Goal: Navigation & Orientation: Find specific page/section

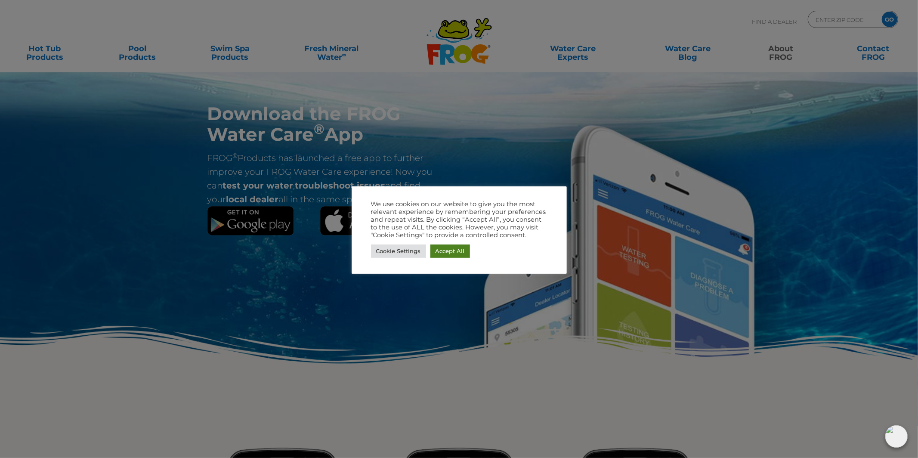
click at [460, 251] on link "Accept All" at bounding box center [450, 250] width 40 height 13
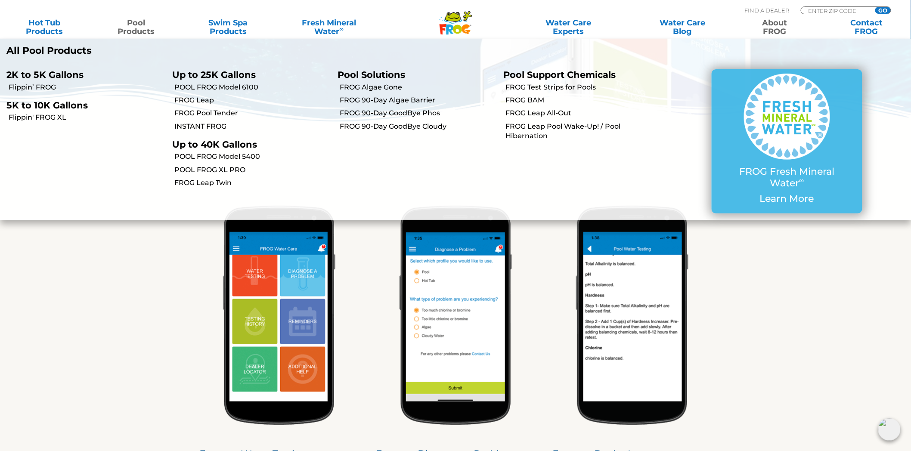
scroll to position [240, 0]
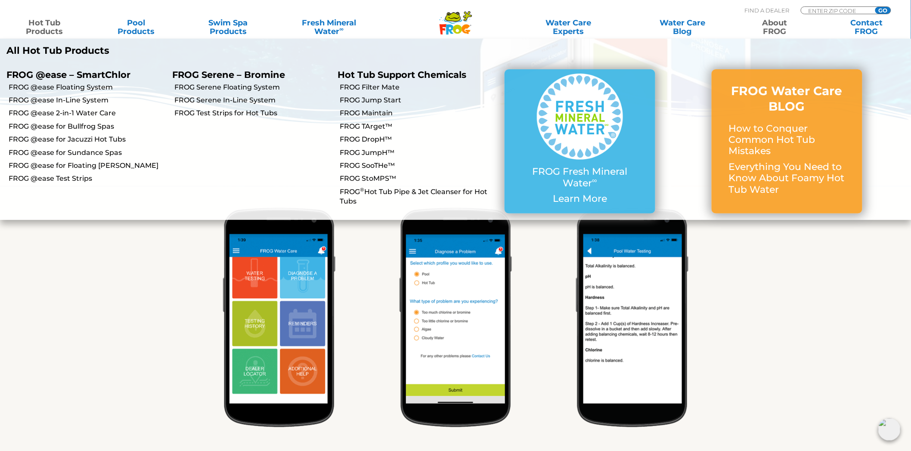
click at [37, 23] on link "Hot Tub Products" at bounding box center [44, 27] width 71 height 17
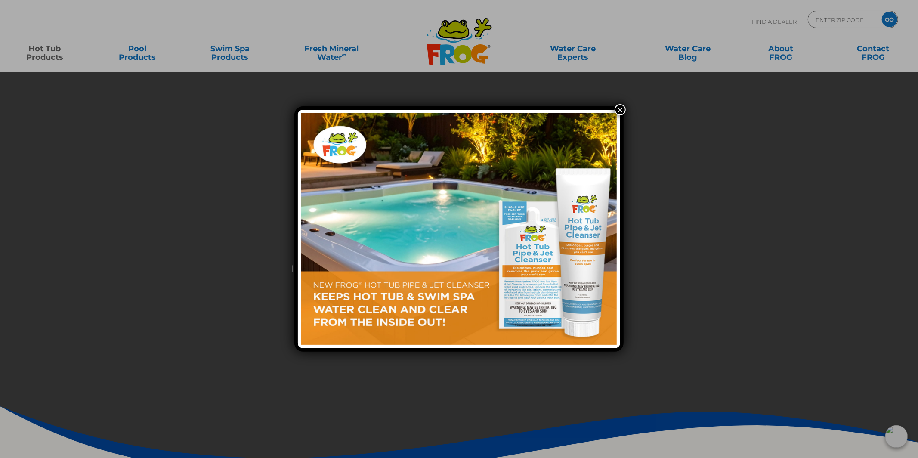
click at [621, 108] on button "×" at bounding box center [620, 109] width 11 height 11
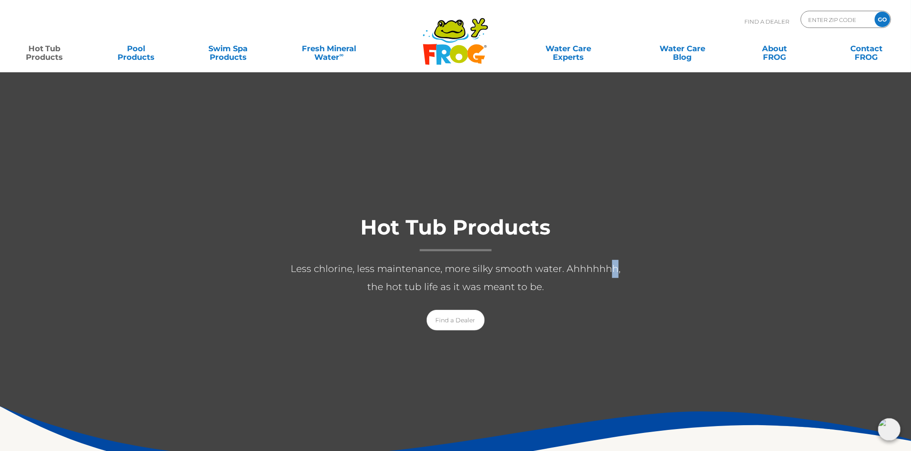
click at [605, 270] on p "Less chlorine, less maintenance, more silky smooth water. Ahhhhhhh, the hot tub…" at bounding box center [455, 278] width 344 height 36
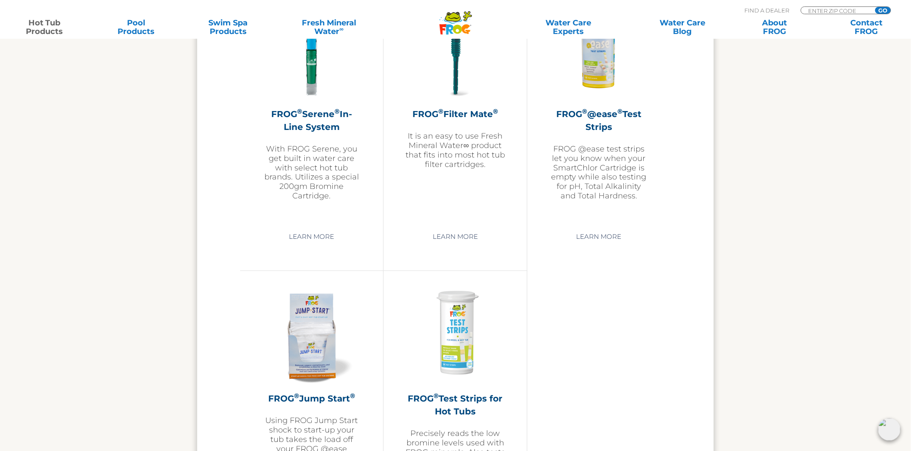
scroll to position [1857, 0]
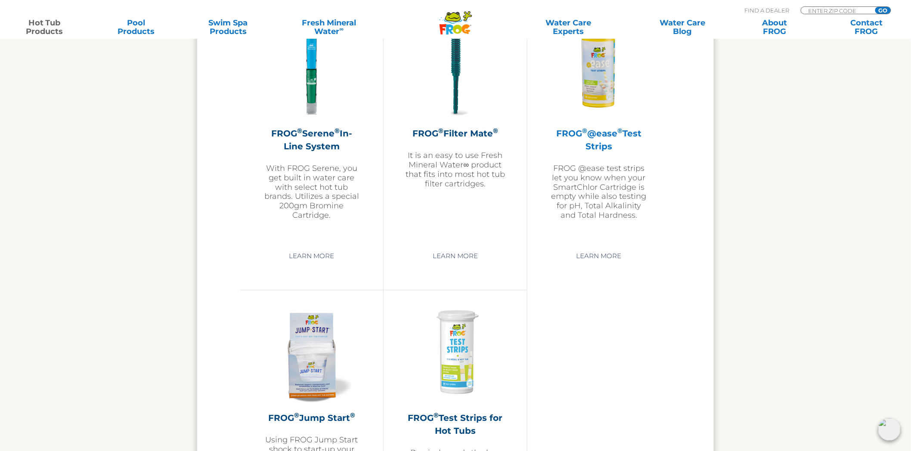
click at [606, 136] on h2 "FROG ® @ease ® Test Strips" at bounding box center [599, 140] width 100 height 26
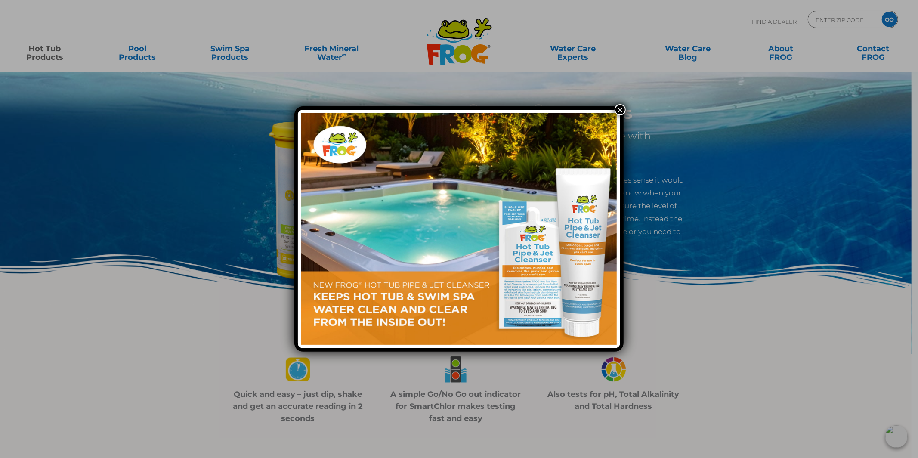
click at [619, 109] on button "×" at bounding box center [620, 109] width 11 height 11
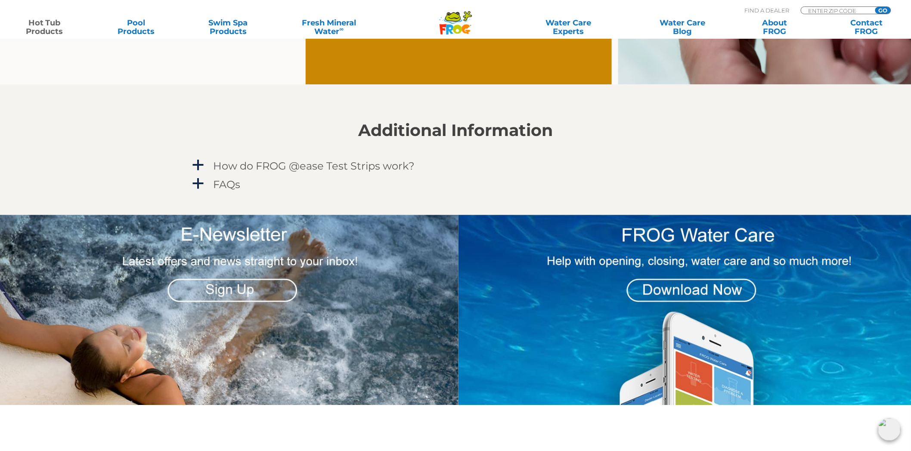
scroll to position [1042, 0]
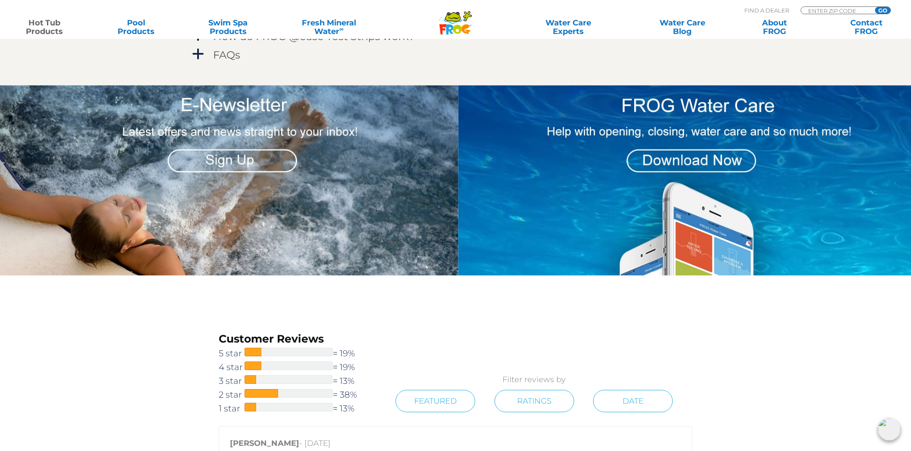
click at [680, 161] on img at bounding box center [687, 180] width 459 height 190
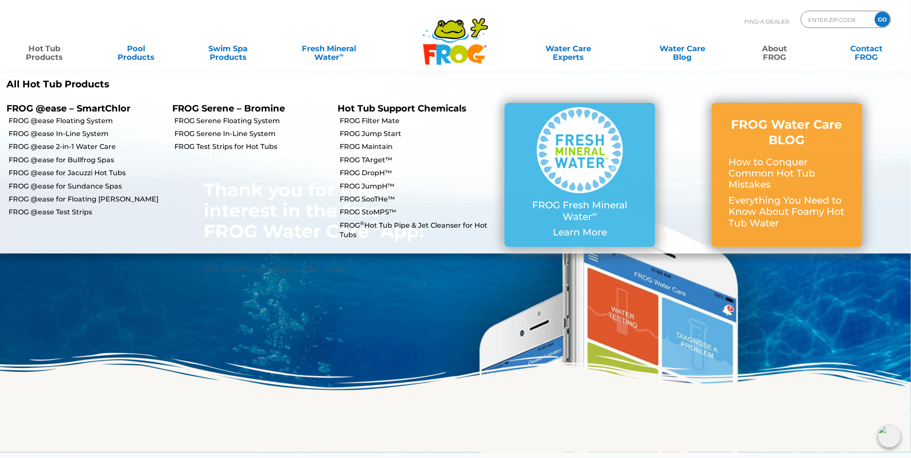
click at [37, 50] on link "Hot Tub Products" at bounding box center [44, 48] width 71 height 17
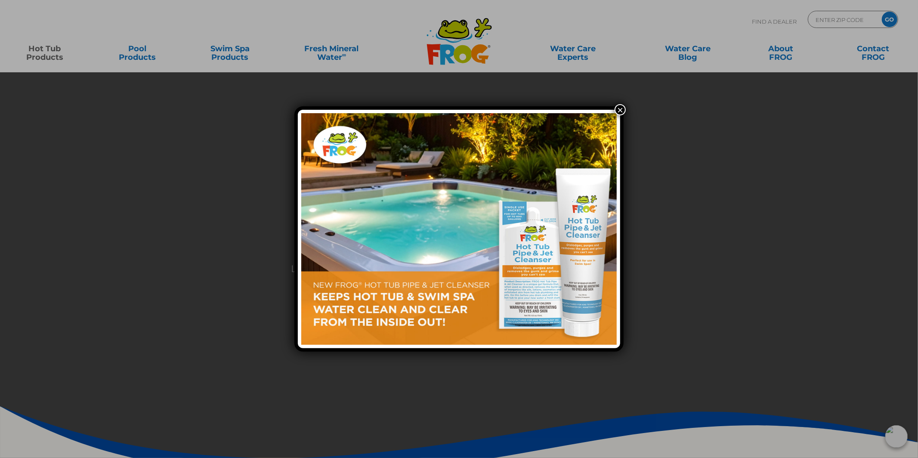
click at [622, 107] on button "×" at bounding box center [620, 109] width 11 height 11
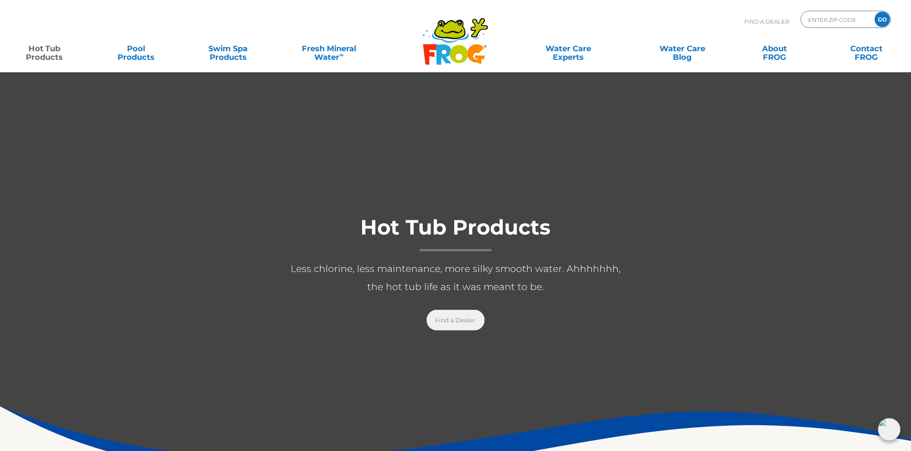
click at [454, 320] on link "Find a Dealer" at bounding box center [455, 320] width 58 height 21
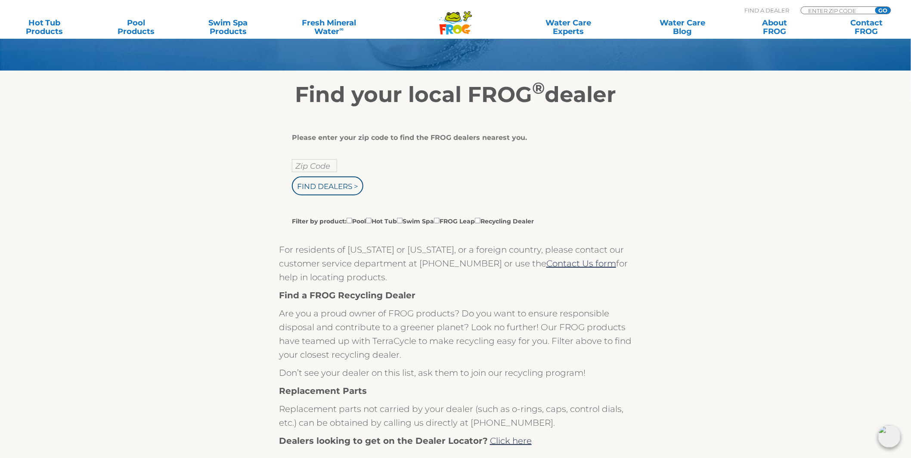
scroll to position [162, 0]
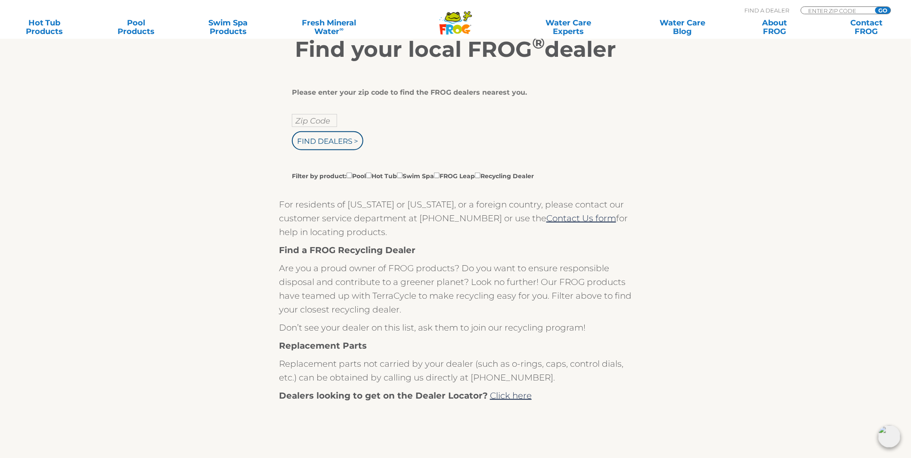
click at [369, 174] on label "Filter by product: Pool Hot Tub Swim Spa FROG Leap Recycling Dealer" at bounding box center [413, 175] width 242 height 9
click at [352, 174] on input "Filter by product: Pool Hot Tub Swim Spa FROG Leap Recycling Dealer" at bounding box center [349, 176] width 6 height 6
click at [373, 172] on label "Filter by product: Pool Hot Tub Swim Spa FROG Leap Recycling Dealer" at bounding box center [413, 175] width 242 height 9
click at [352, 173] on input "Filter by product: Pool Hot Tub Swim Spa FROG Leap Recycling Dealer" at bounding box center [349, 176] width 6 height 6
click at [373, 172] on label "Filter by product: Pool Hot Tub Swim Spa FROG Leap Recycling Dealer" at bounding box center [413, 175] width 242 height 9
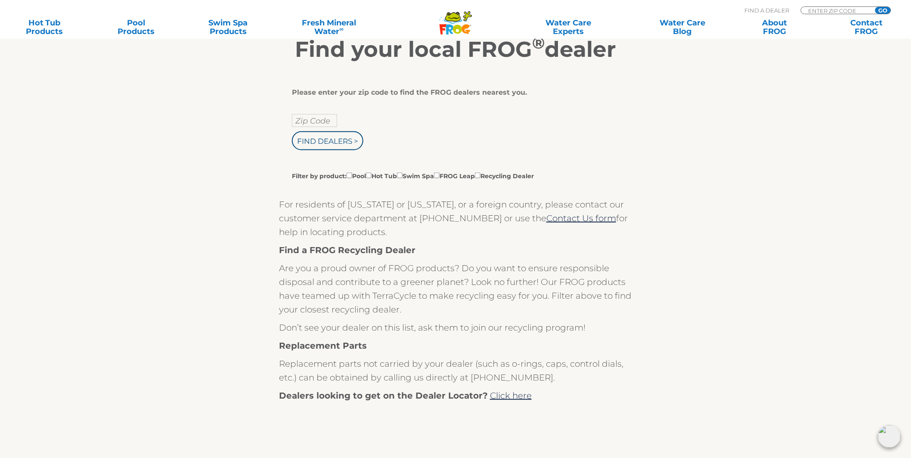
click at [352, 173] on input "Filter by product: Pool Hot Tub Swim Spa FROG Leap Recycling Dealer" at bounding box center [349, 176] width 6 height 6
click at [377, 176] on label "Filter by product: Pool Hot Tub Swim Spa FROG Leap Recycling Dealer" at bounding box center [413, 175] width 242 height 9
click at [352, 176] on input "Filter by product: Pool Hot Tub Swim Spa FROG Leap Recycling Dealer" at bounding box center [349, 176] width 6 height 6
checkbox input "false"
click at [371, 174] on input "Filter by product: Pool Hot Tub Swim Spa FROG Leap Recycling Dealer" at bounding box center [369, 176] width 6 height 6
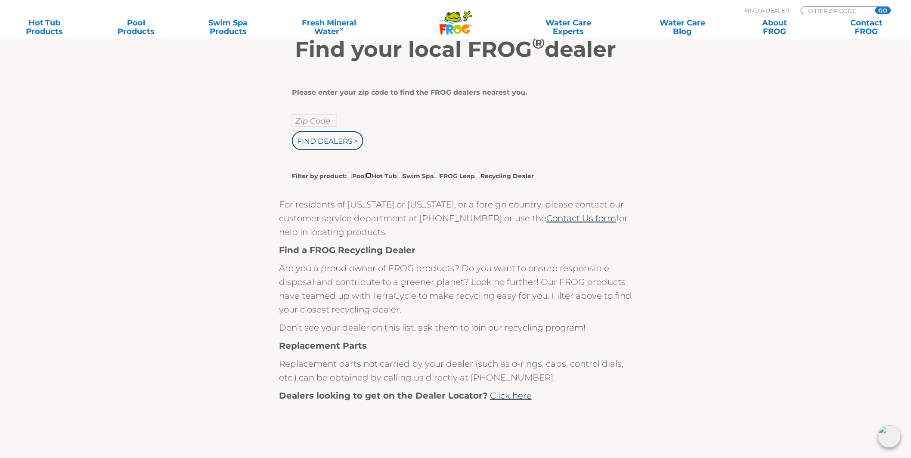
checkbox input "true"
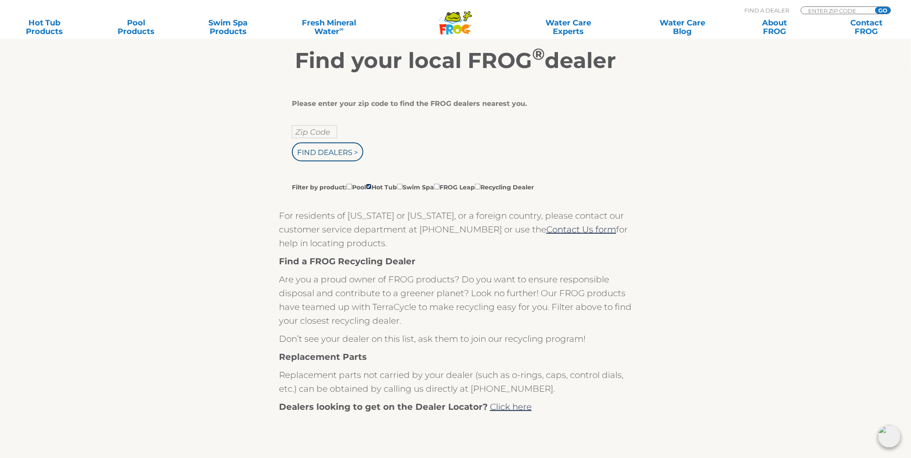
scroll to position [142, 0]
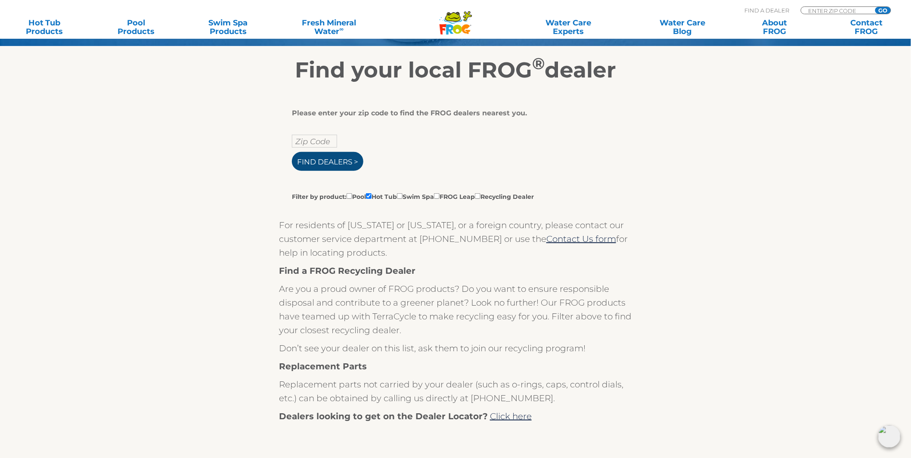
click at [344, 158] on input "Find Dealers >" at bounding box center [327, 161] width 71 height 19
type input "ENTER ZIP CODE"
click at [359, 159] on input "Find Dealers >" at bounding box center [327, 161] width 71 height 19
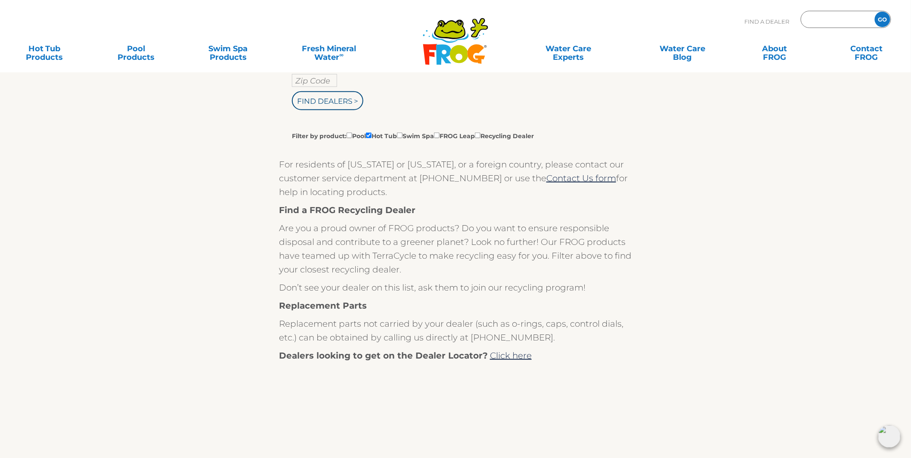
scroll to position [0, 0]
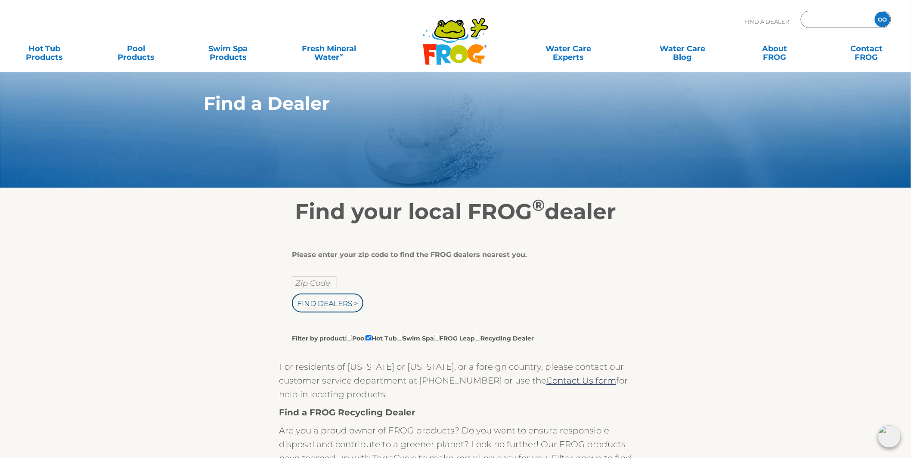
type input "ENTER ZIP CODE"
